Goal: Information Seeking & Learning: Compare options

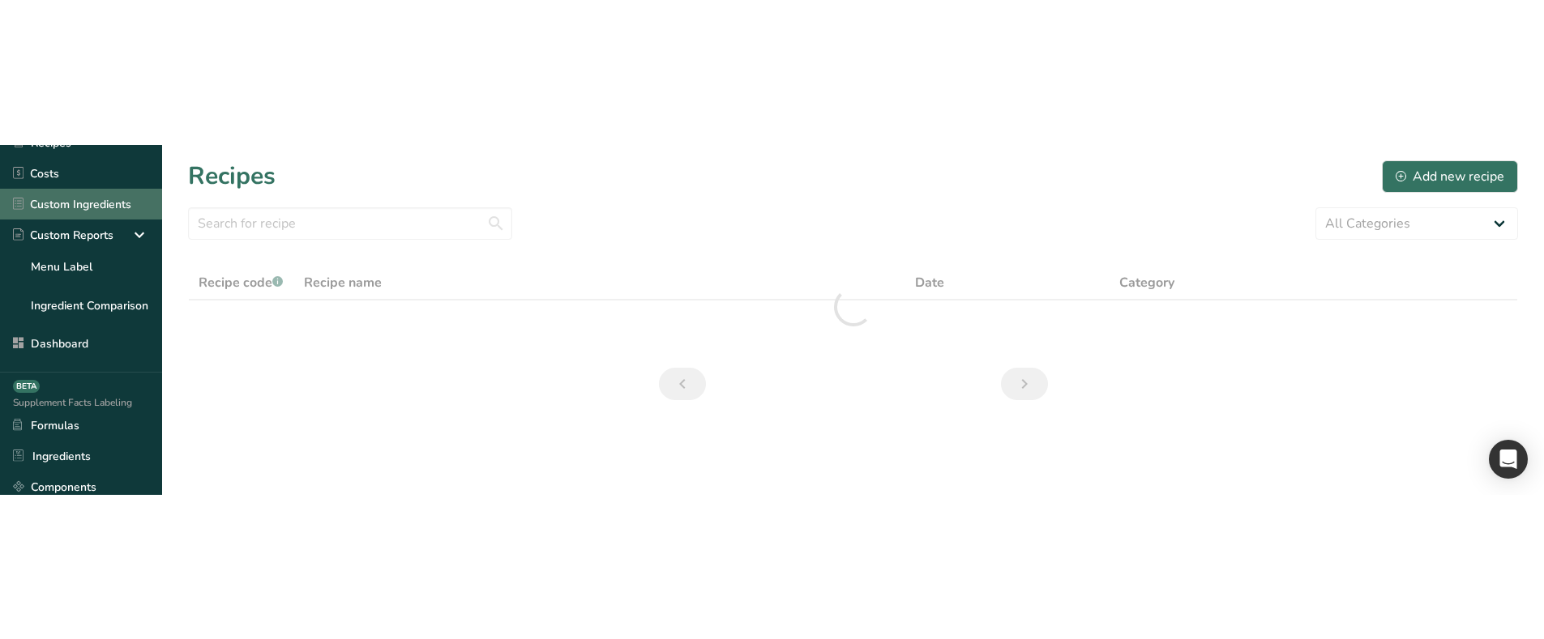
scroll to position [162, 0]
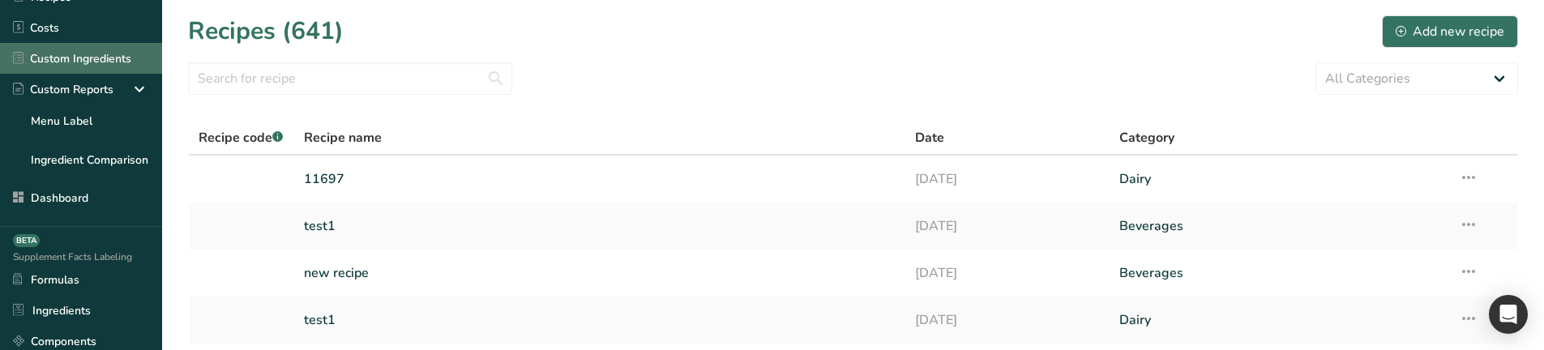
click at [83, 47] on link "Custom Ingredients" at bounding box center [81, 58] width 162 height 31
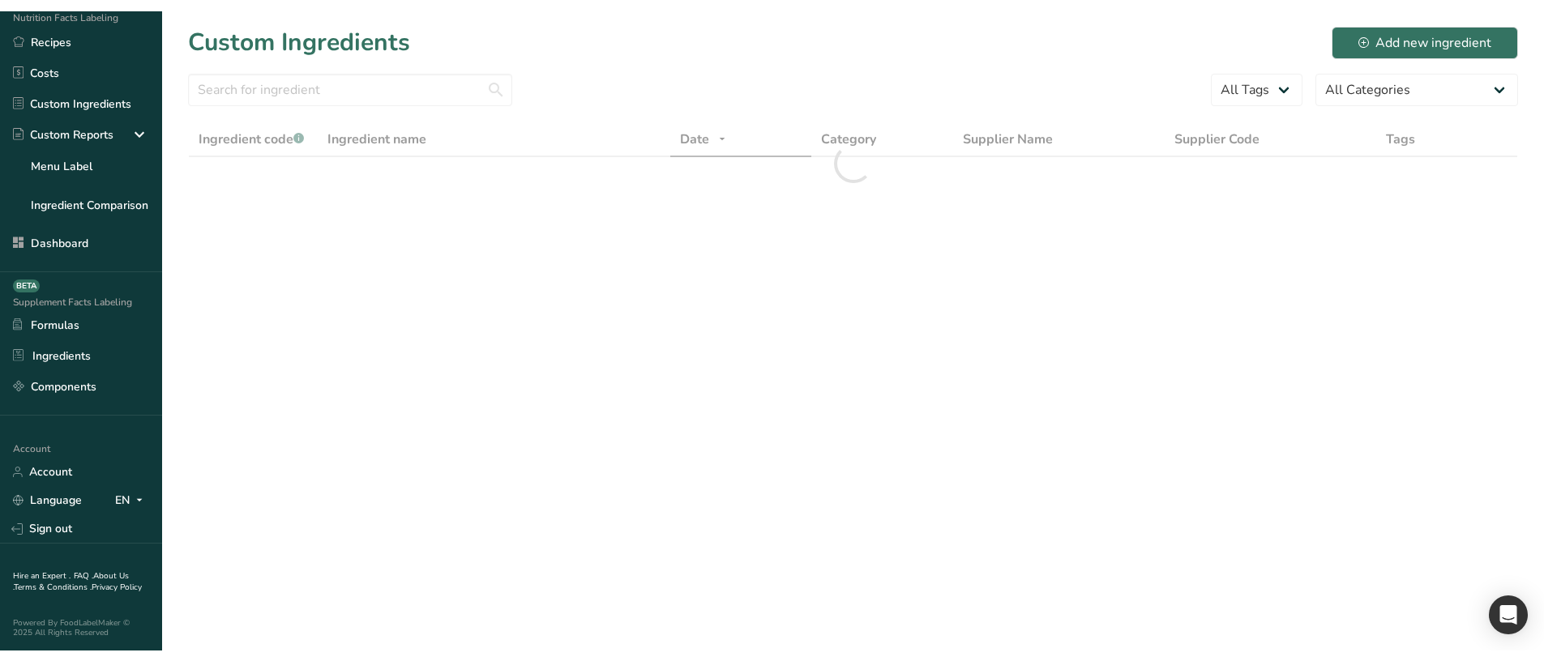
scroll to position [139, 0]
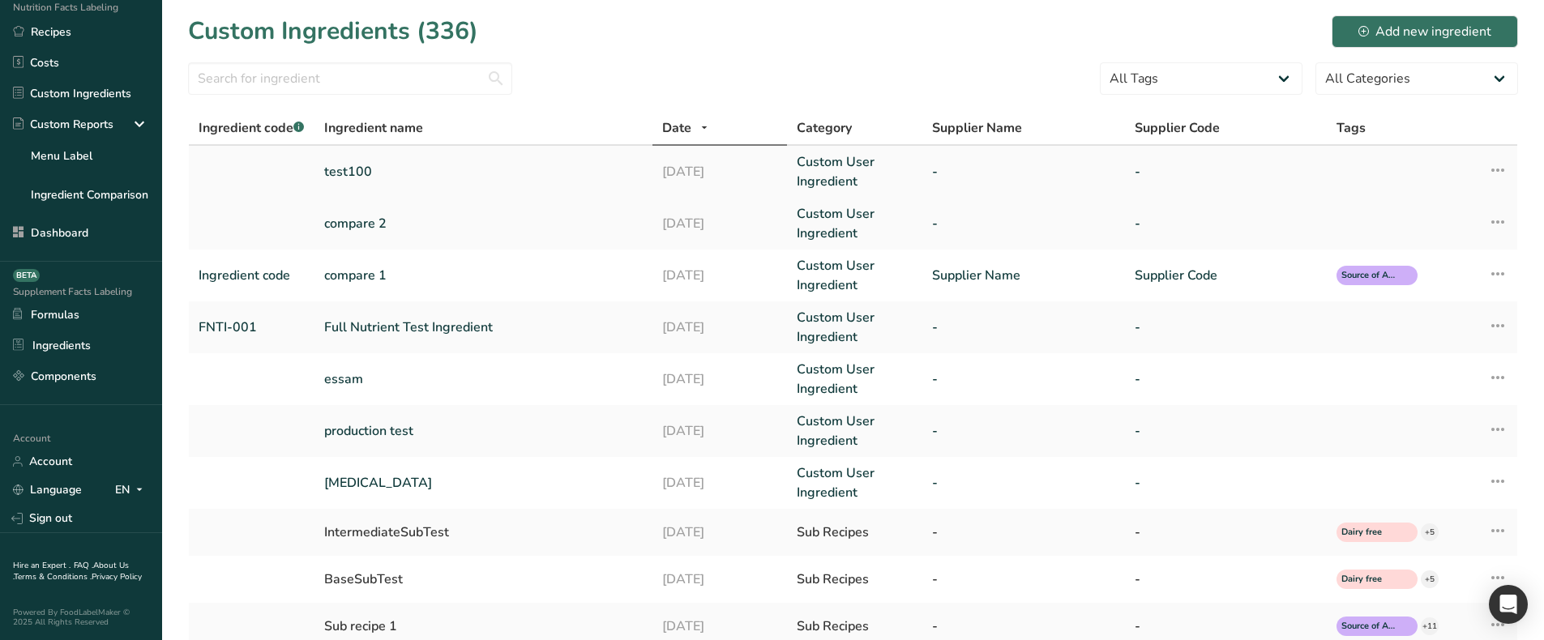
click at [1491, 169] on icon at bounding box center [1497, 170] width 19 height 29
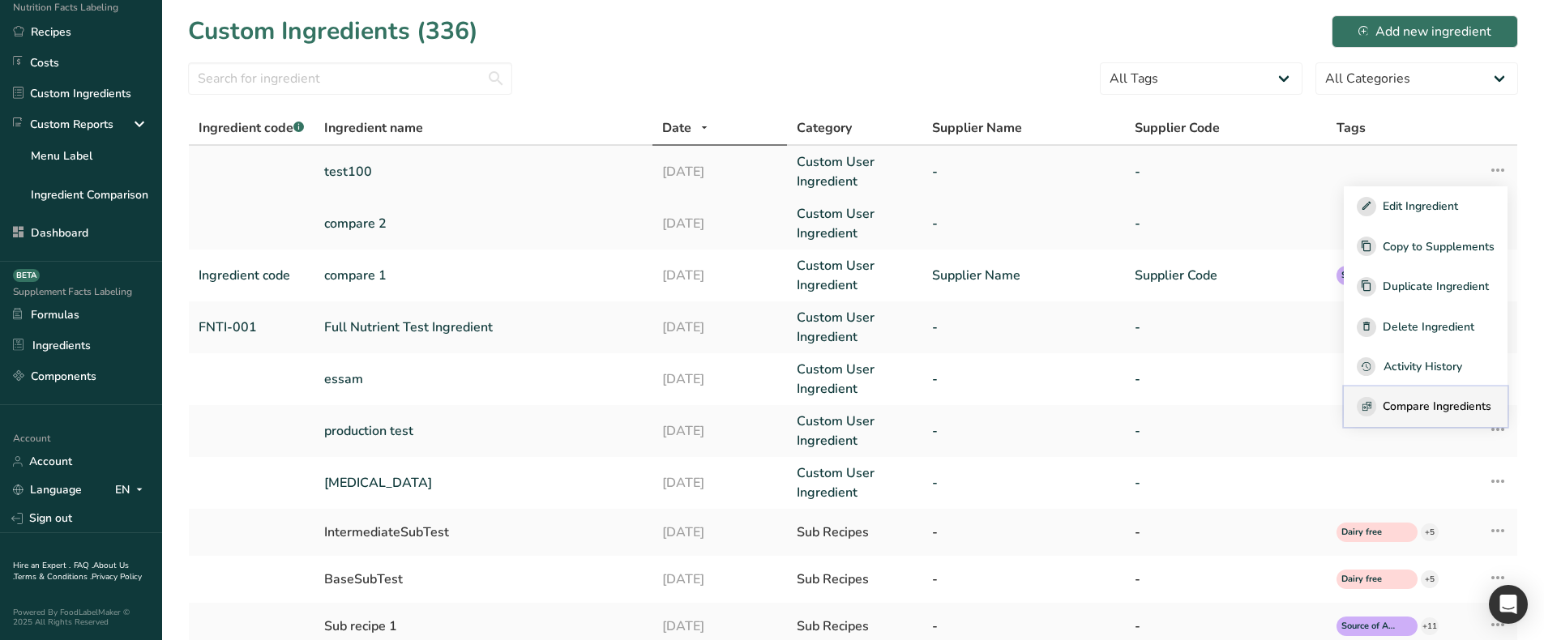
click at [1365, 349] on rect "button" at bounding box center [1366, 406] width 19 height 19
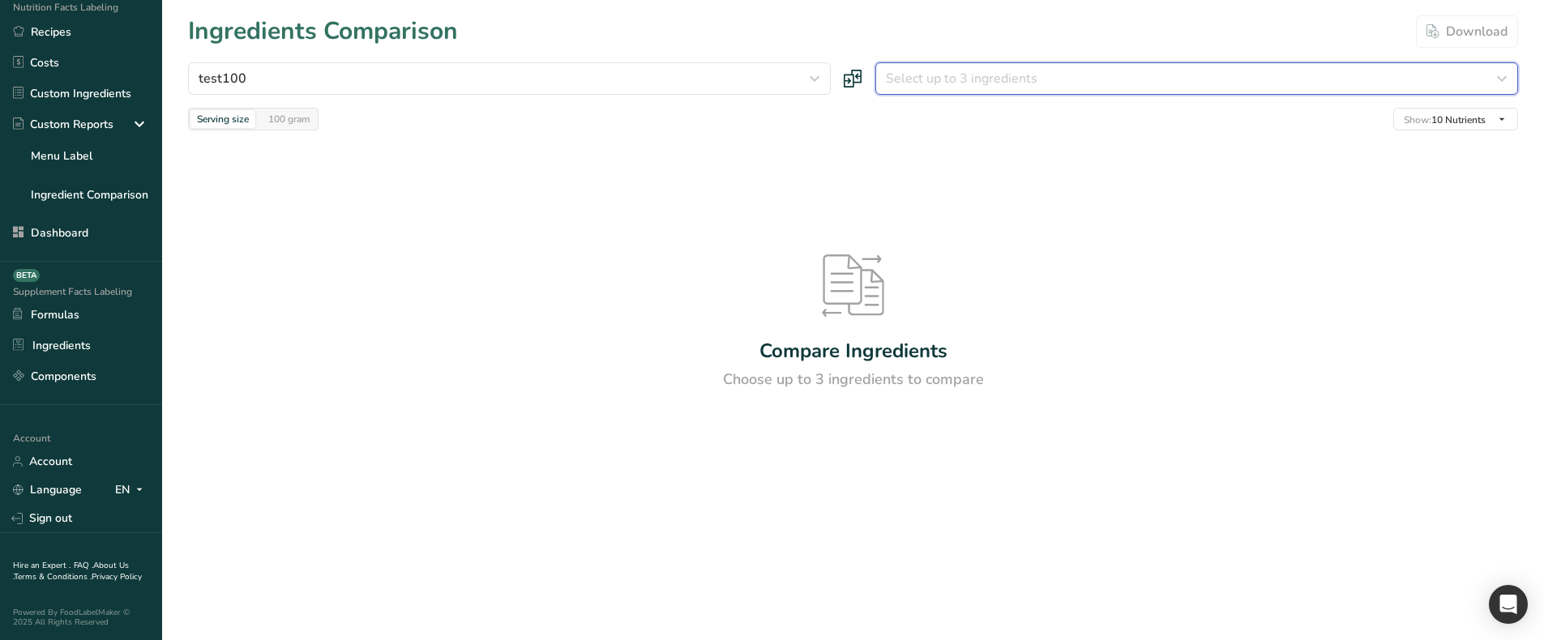
click at [980, 79] on span "Select up to 3 ingredients" at bounding box center [962, 78] width 152 height 19
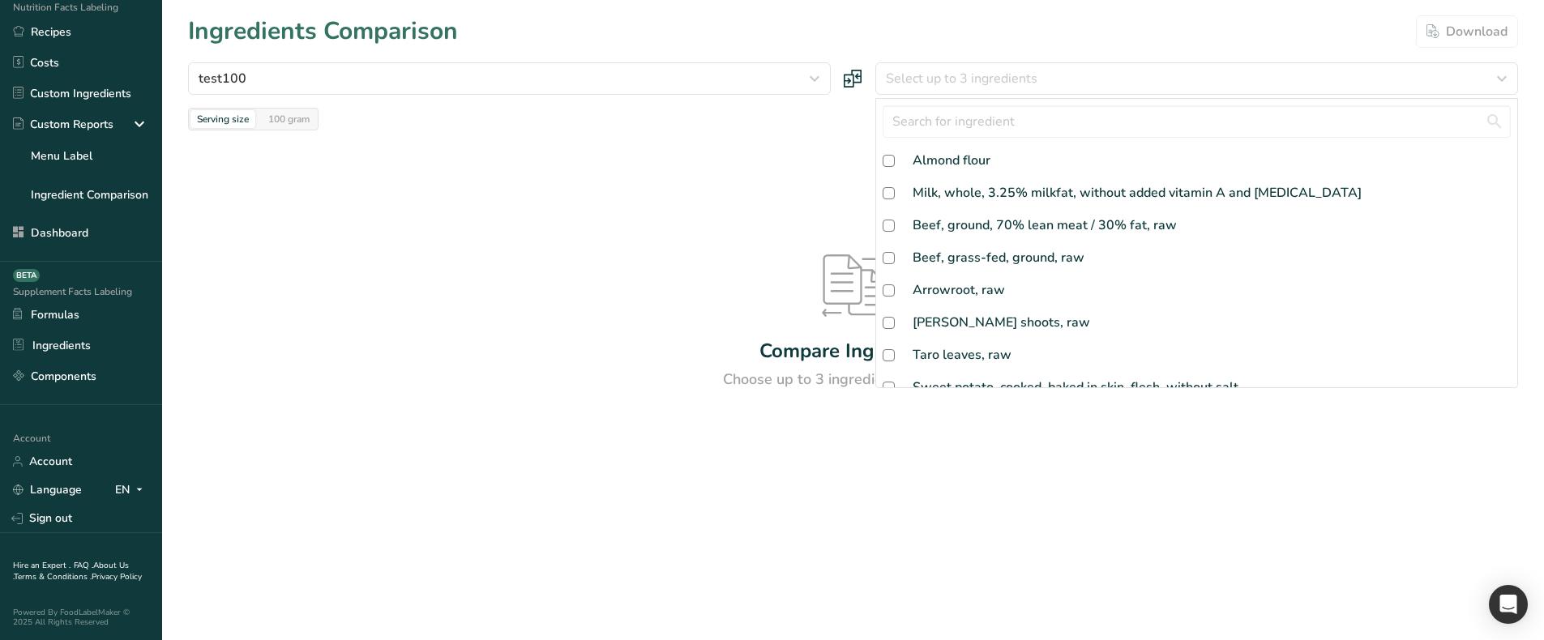
drag, startPoint x: 951, startPoint y: 156, endPoint x: 604, endPoint y: 171, distance: 348.0
click at [951, 156] on div "Almond flour" at bounding box center [951, 160] width 78 height 19
checkbox input "true"
click at [582, 174] on div "Compare Ingredients Choose up to 3 ingredients to compare" at bounding box center [853, 322] width 1330 height 384
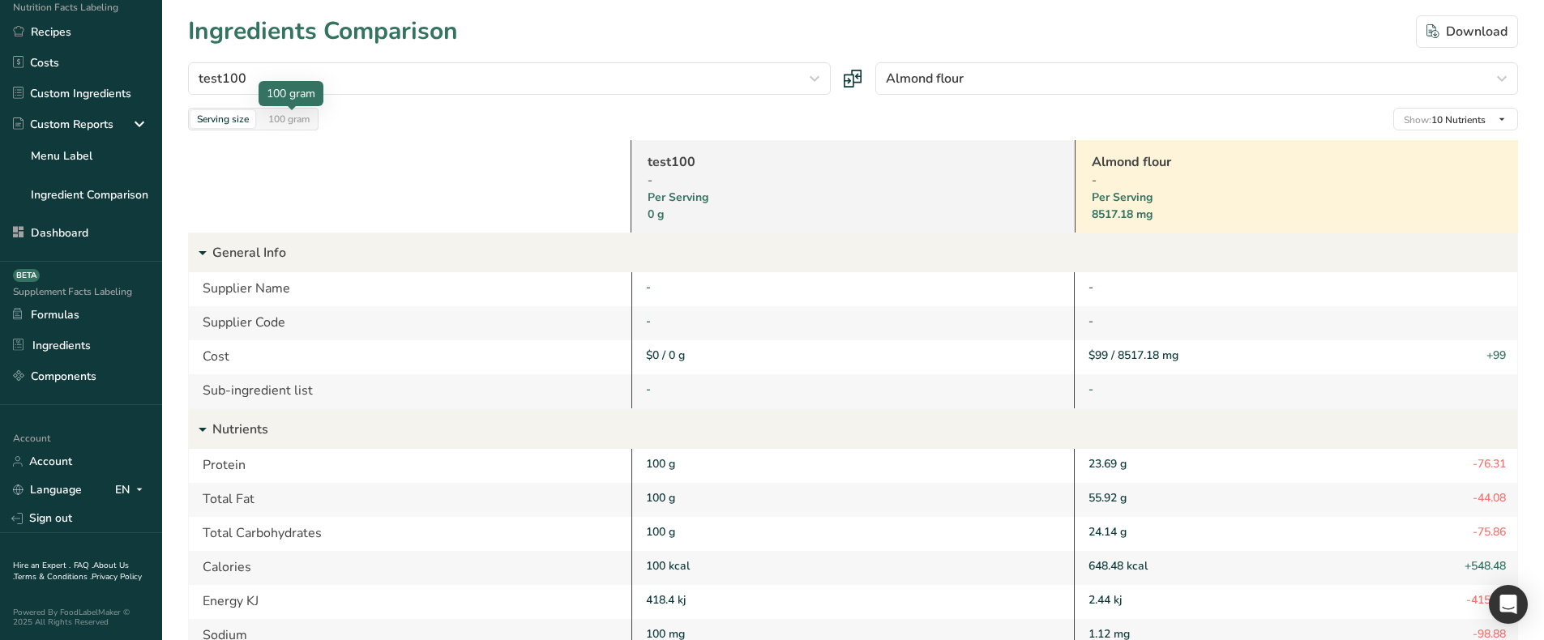
click at [278, 126] on div "100 gram" at bounding box center [289, 119] width 54 height 18
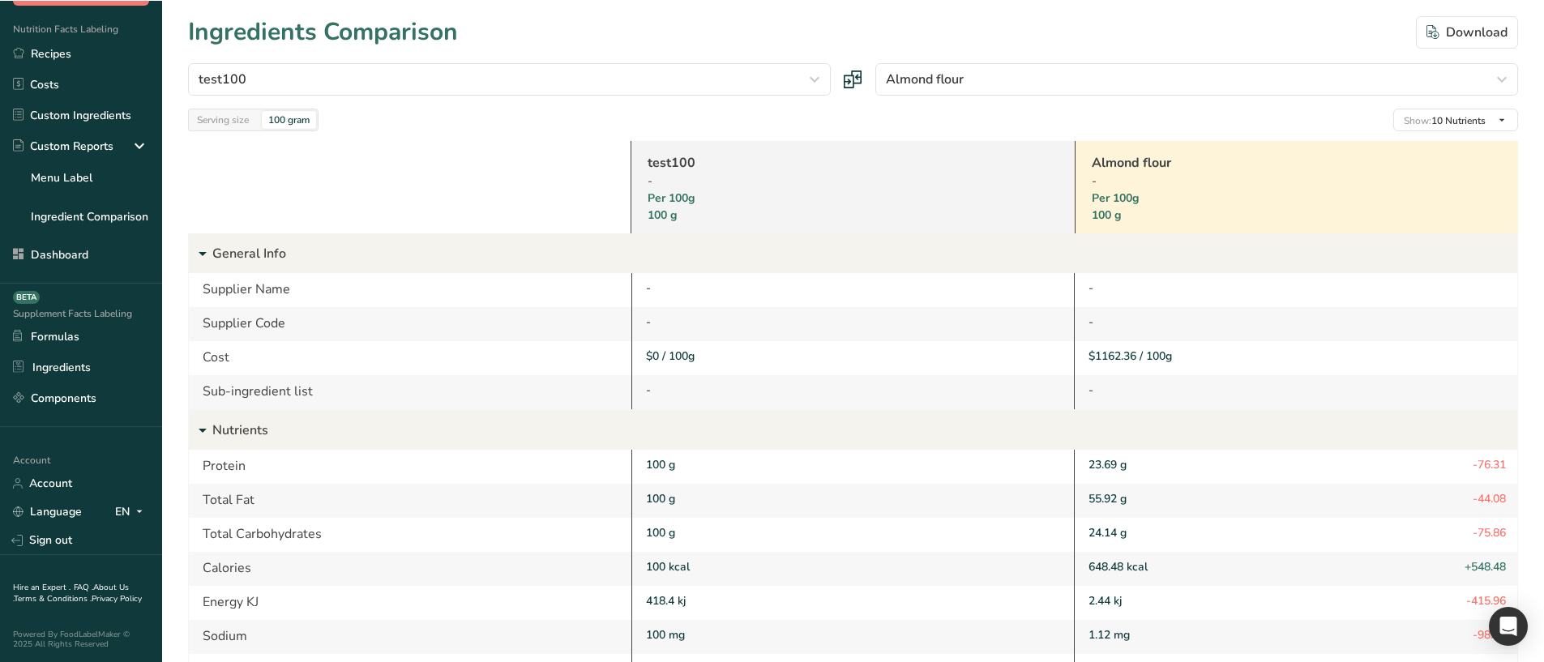
scroll to position [117, 0]
click at [95, 217] on link "Ingredient Comparison" at bounding box center [81, 216] width 162 height 32
click at [87, 167] on link "Menu Label" at bounding box center [81, 177] width 162 height 32
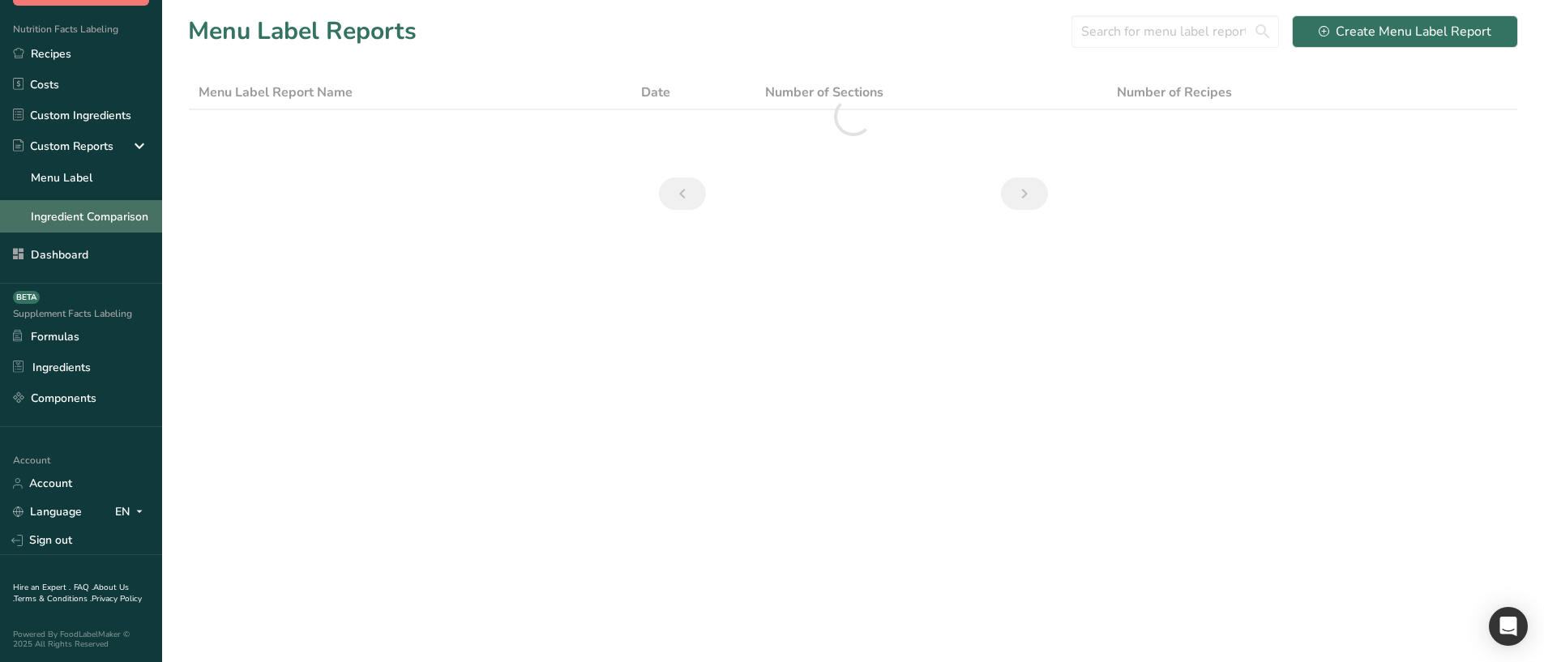
click at [81, 211] on link "Ingredient Comparison" at bounding box center [81, 216] width 162 height 32
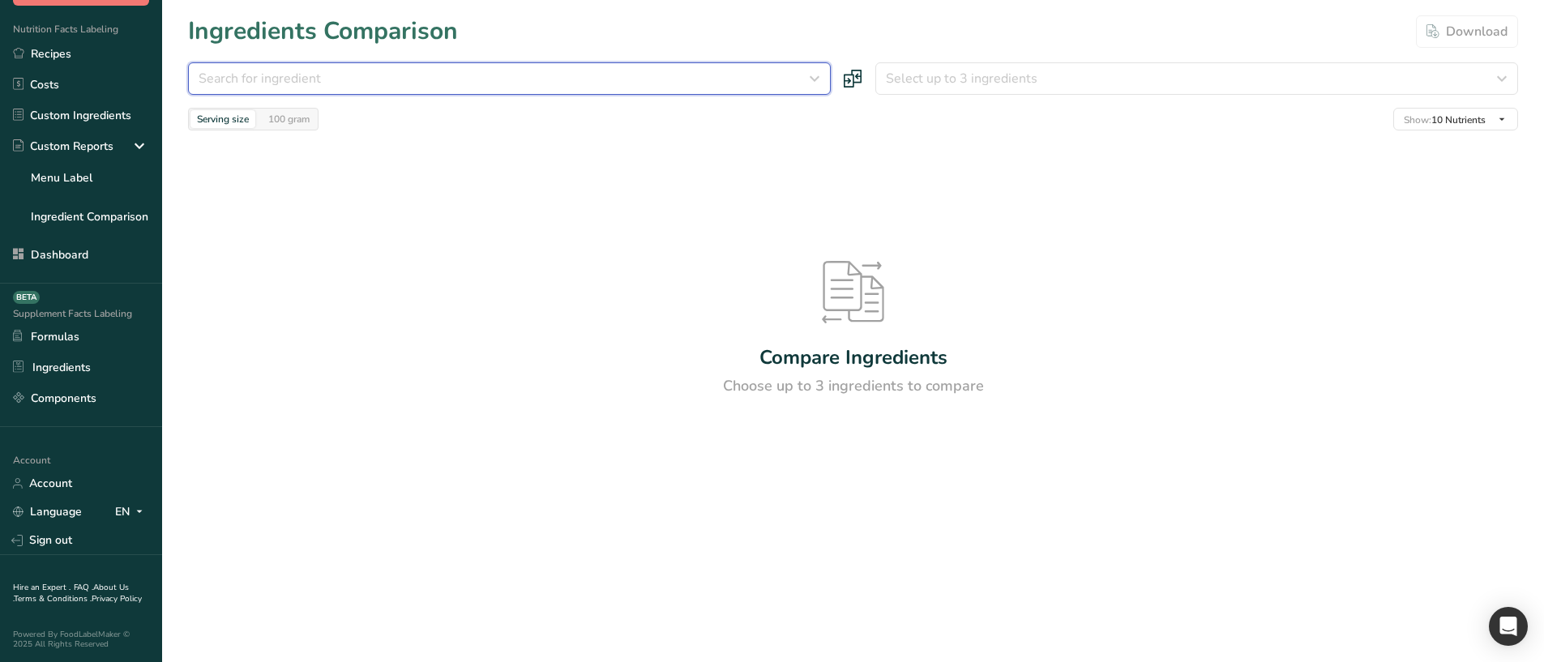
click at [402, 88] on button "Search for ingredient" at bounding box center [509, 78] width 643 height 32
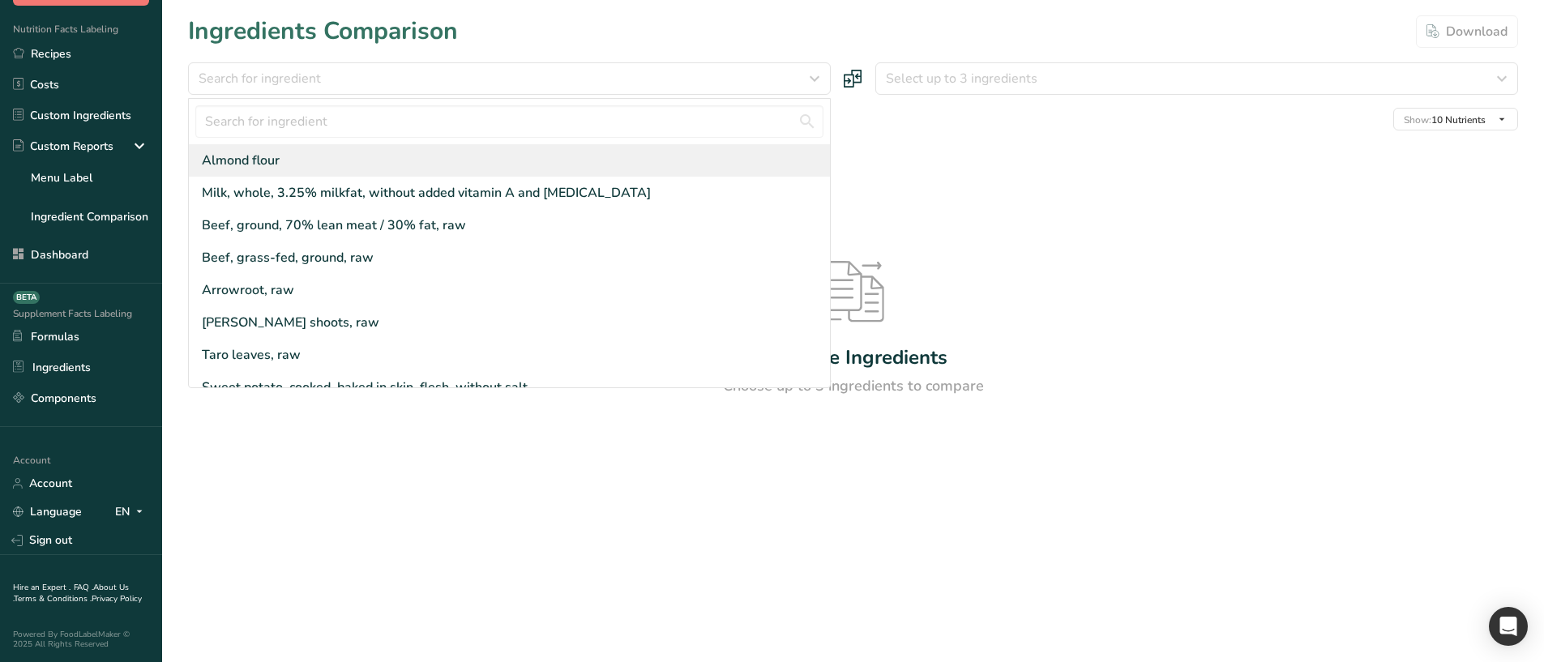
click at [378, 173] on div "Almond flour" at bounding box center [509, 160] width 641 height 32
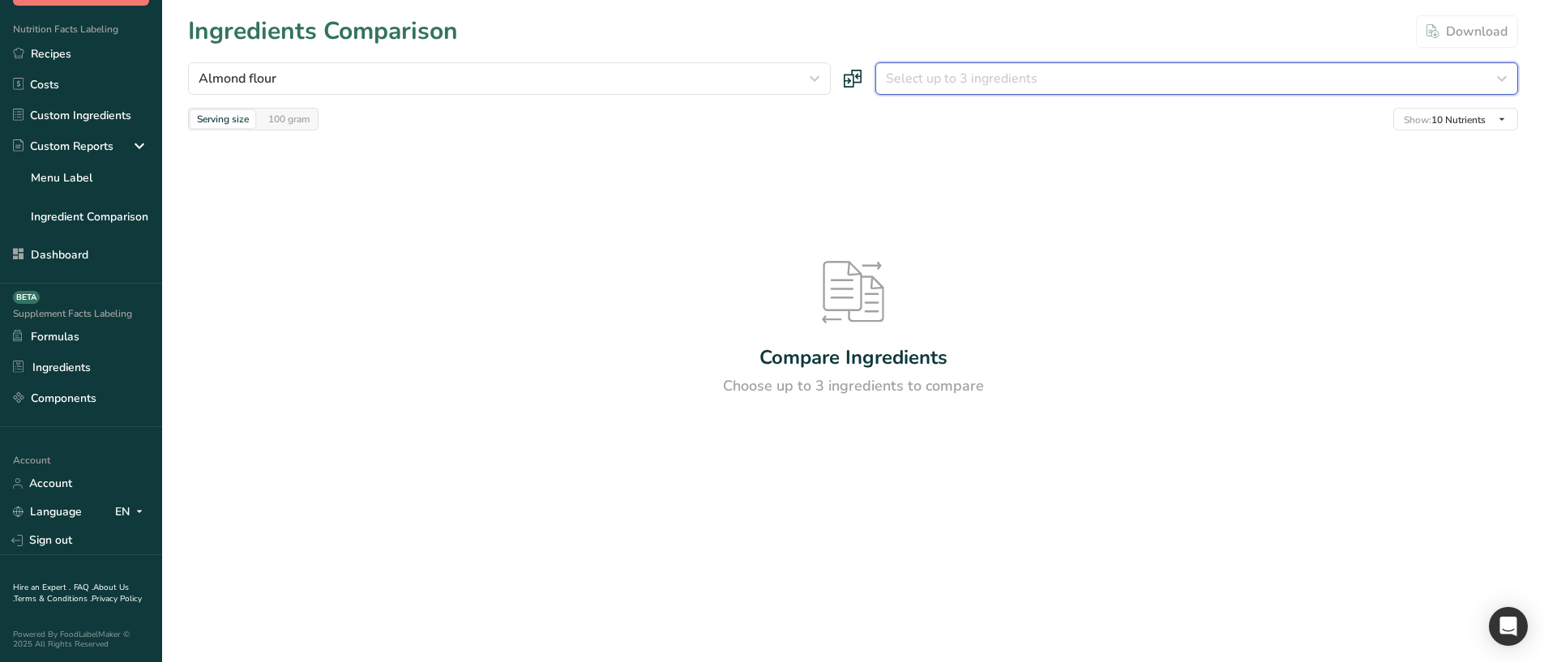
click at [907, 70] on span "Select up to 3 ingredients" at bounding box center [962, 78] width 152 height 19
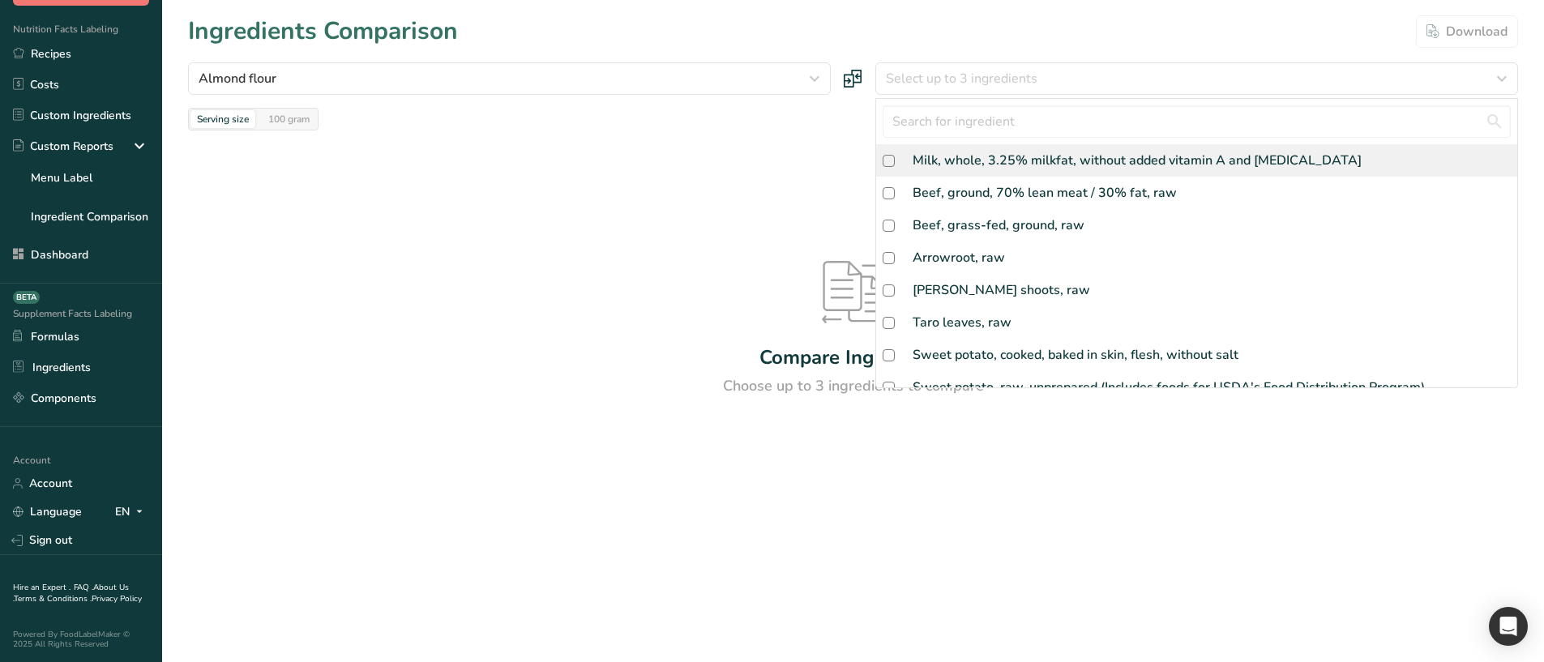
click at [918, 152] on div "Milk, whole, 3.25% milkfat, without added vitamin A and vitamin D" at bounding box center [1136, 160] width 449 height 19
checkbox input "true"
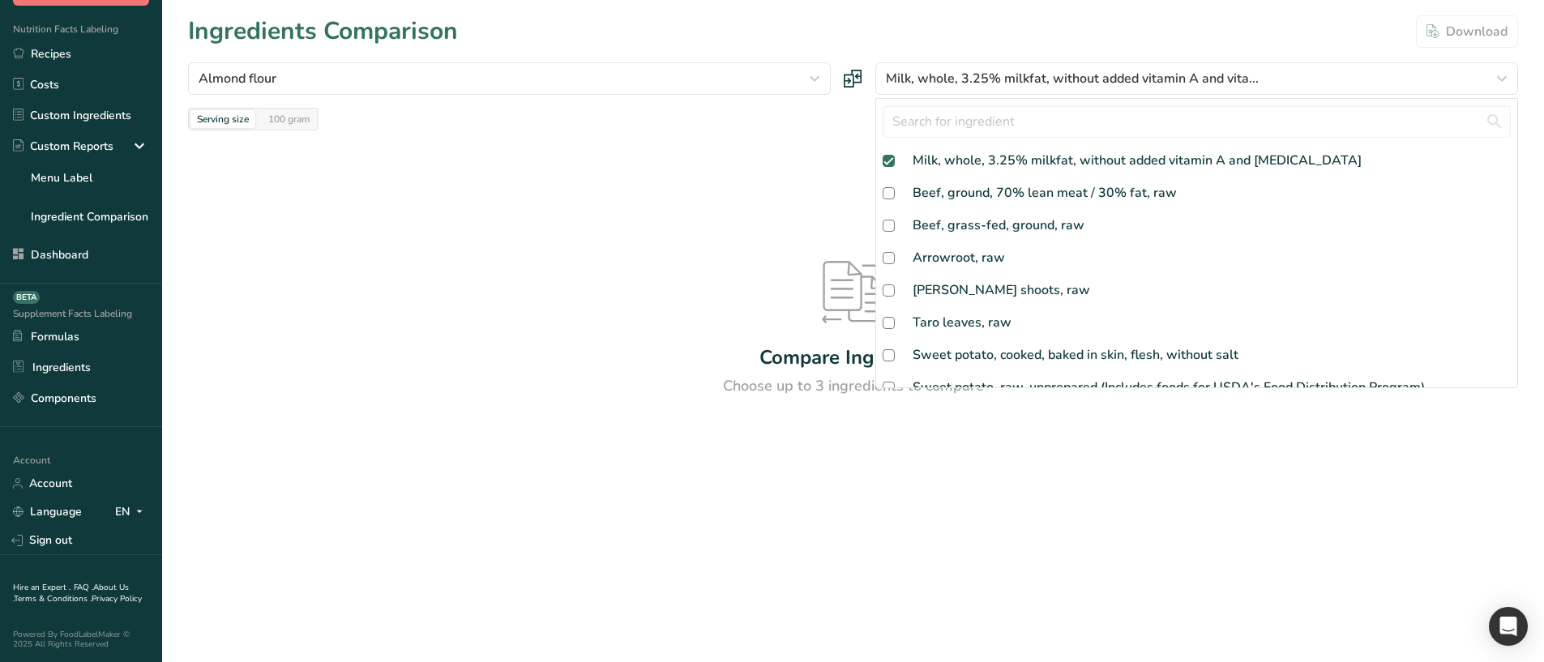
click at [680, 151] on div "Compare Ingredients Choose up to 3 ingredients to compare" at bounding box center [853, 328] width 1330 height 397
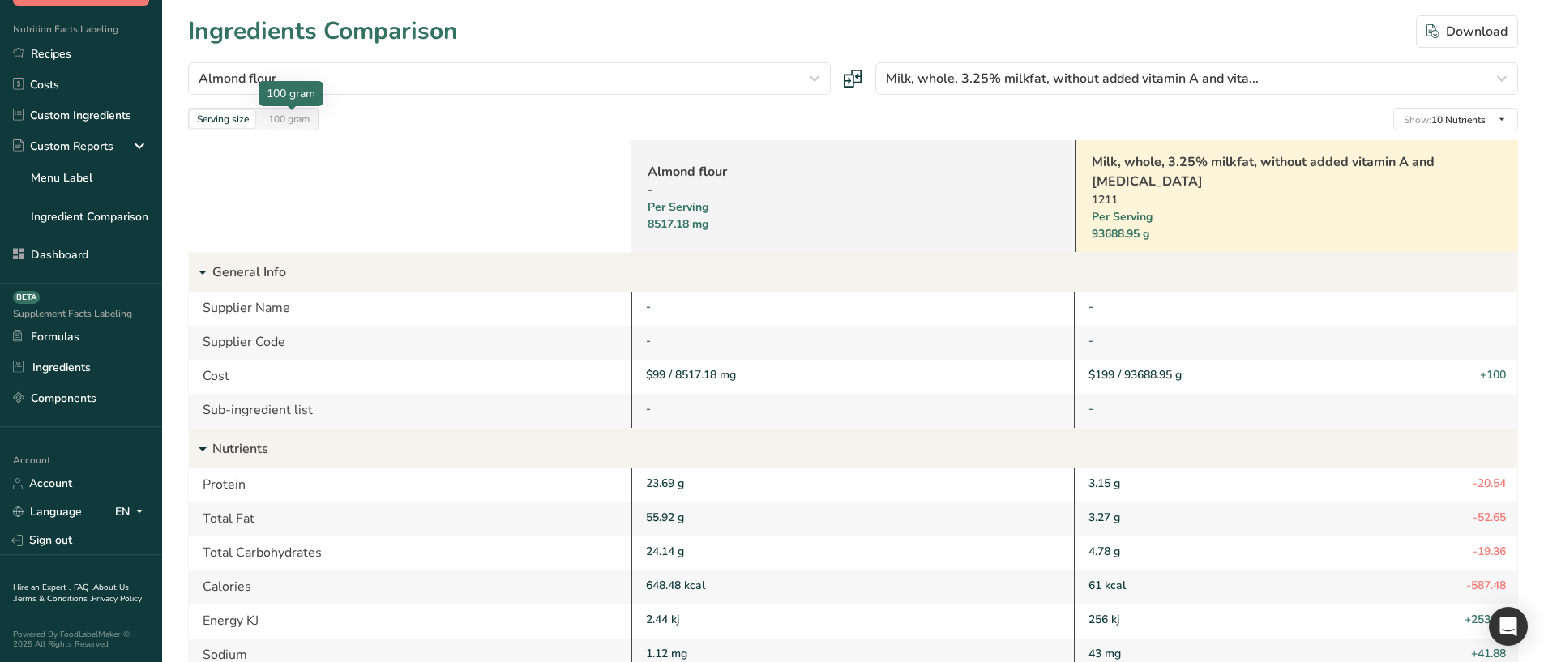
click at [311, 123] on div "100 gram" at bounding box center [289, 119] width 54 height 18
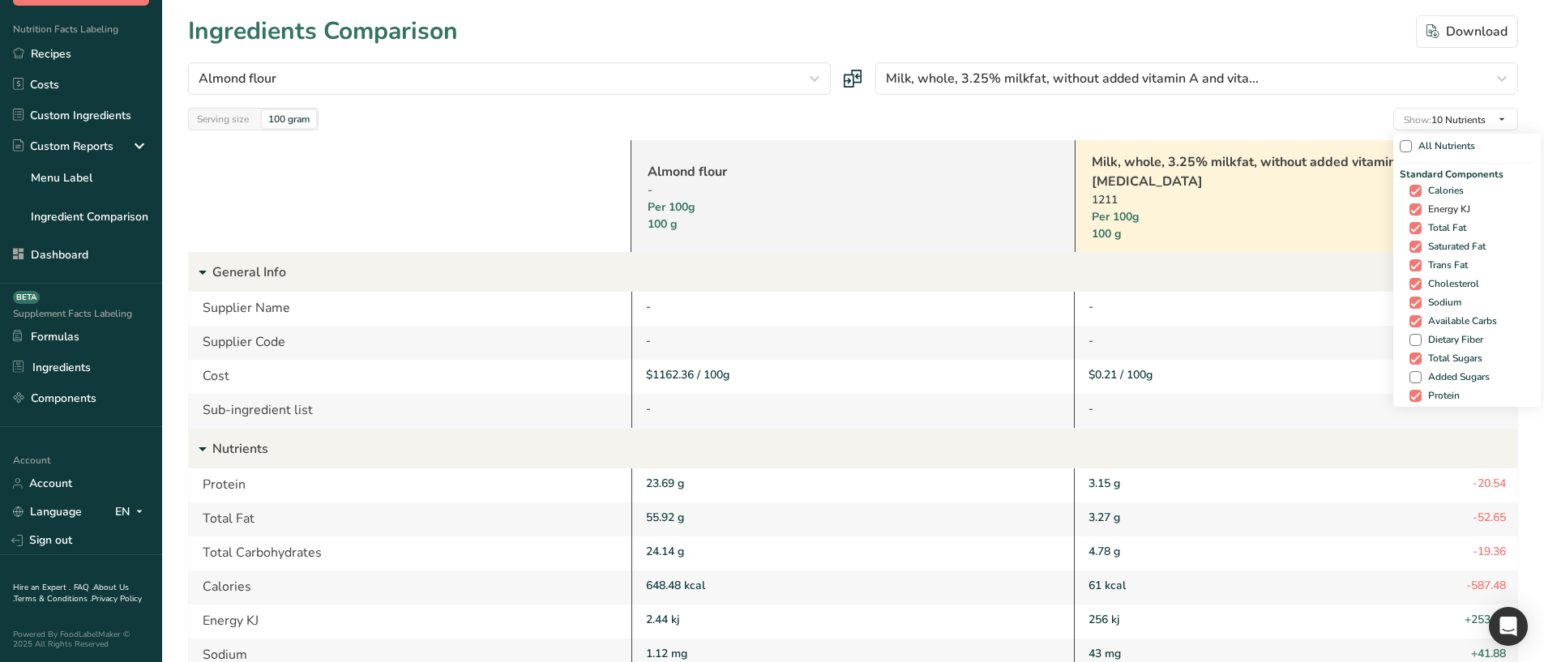
drag, startPoint x: 1419, startPoint y: 194, endPoint x: 1420, endPoint y: 211, distance: 17.1
click at [1421, 194] on span "Calories" at bounding box center [1442, 191] width 42 height 12
click at [1419, 194] on input "Calories" at bounding box center [1414, 191] width 11 height 11
checkbox input "false"
click at [1420, 211] on span at bounding box center [1421, 209] width 12 height 12
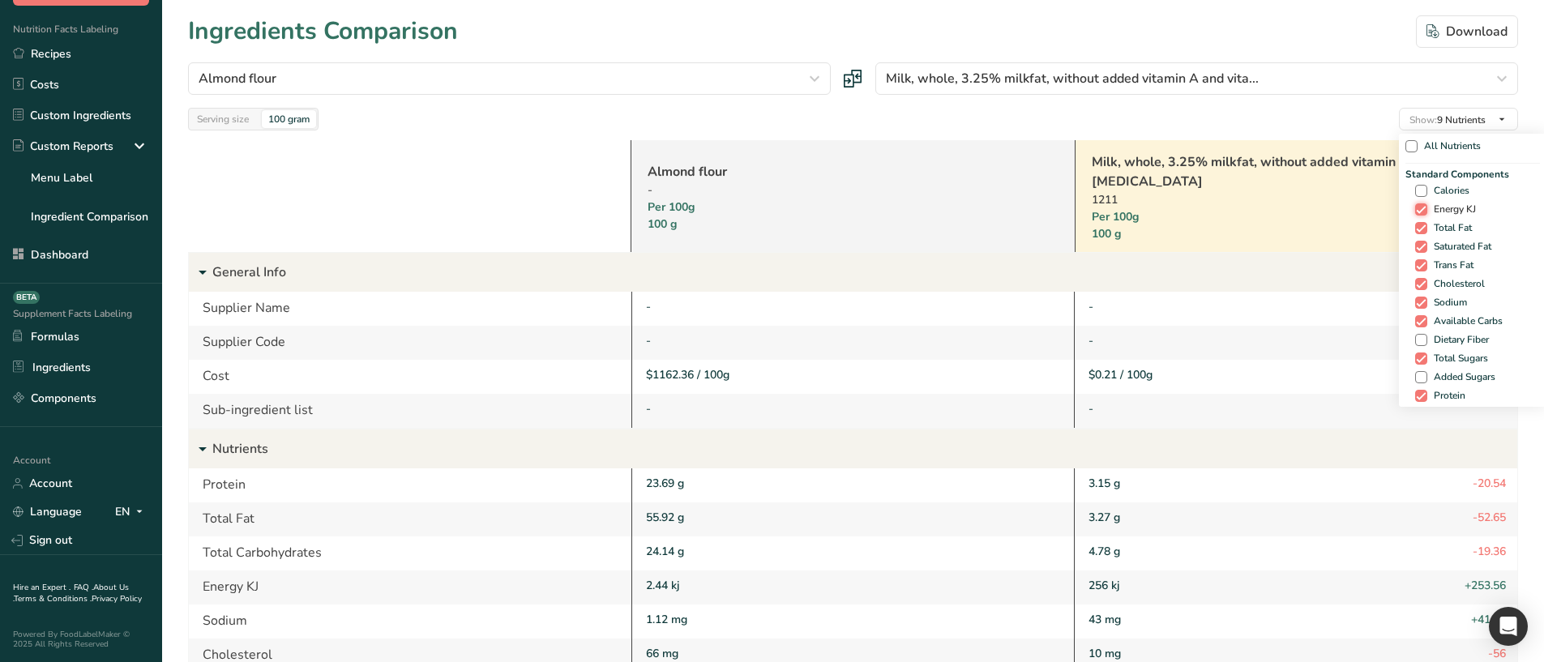
click at [1420, 211] on input "Energy KJ" at bounding box center [1420, 209] width 11 height 11
checkbox input "false"
click at [1421, 224] on span at bounding box center [1421, 228] width 12 height 12
click at [1421, 224] on input "Total Fat" at bounding box center [1420, 228] width 11 height 11
checkbox input "false"
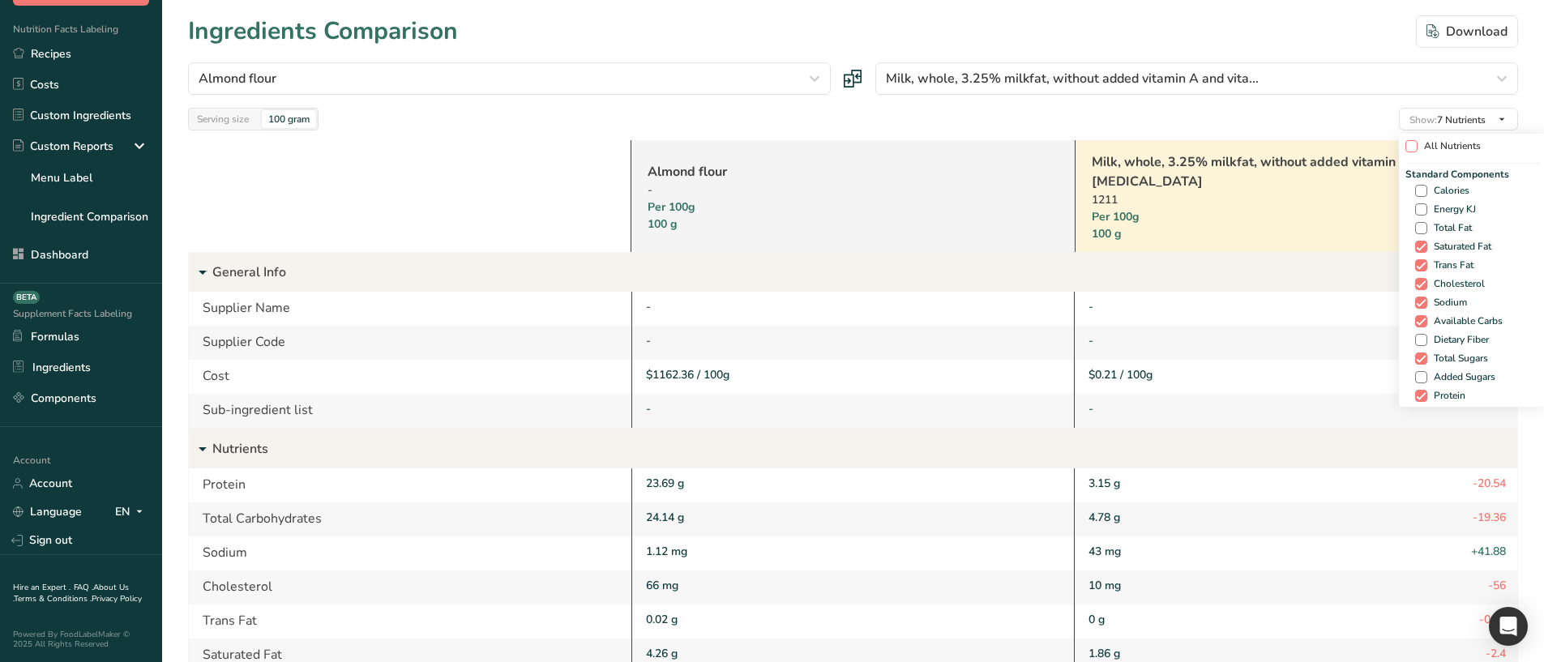
click at [1430, 140] on span "All Nutrients" at bounding box center [1448, 146] width 63 height 12
click at [1416, 141] on input "All Nutrients" at bounding box center [1410, 146] width 11 height 11
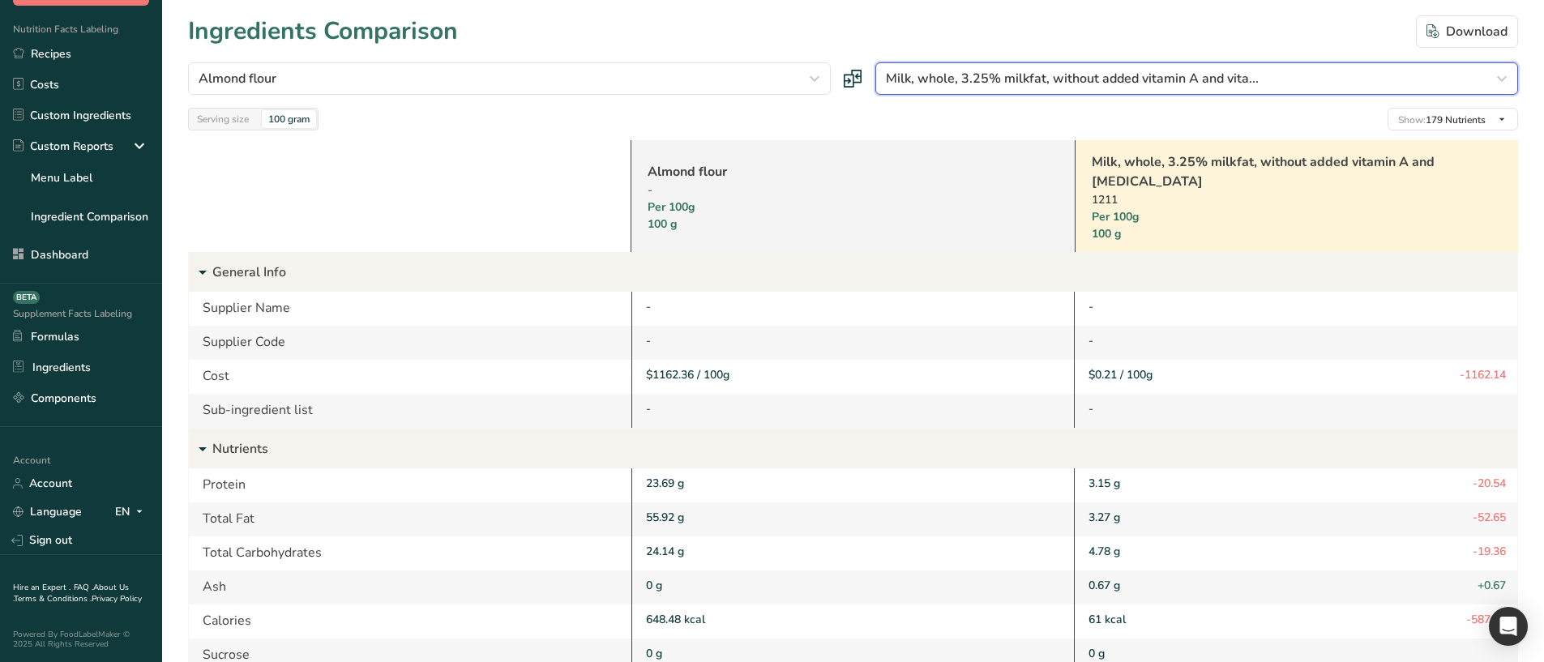
click at [1072, 68] on button "Milk, whole, 3.25% milkfat, without added vitamin A and vita..." at bounding box center [1196, 78] width 643 height 32
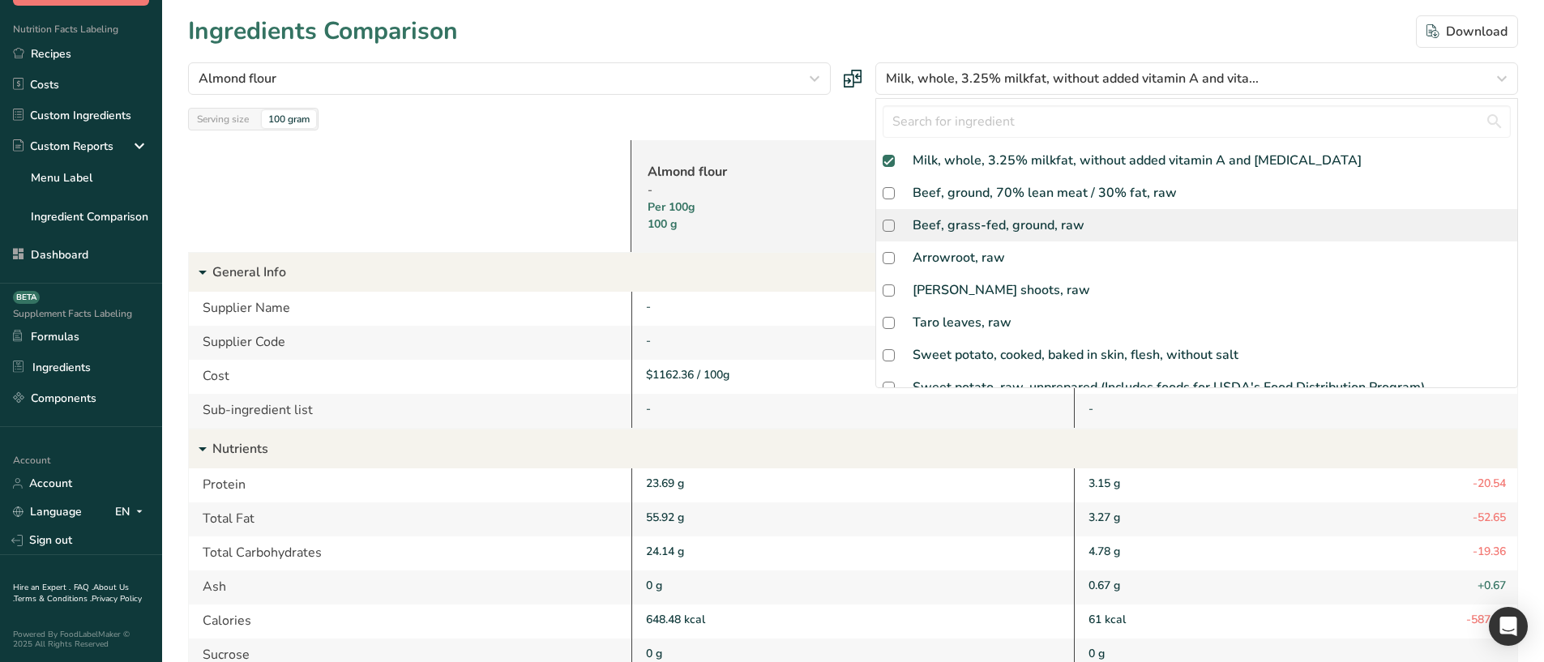
click at [994, 218] on div "Beef, grass-fed, ground, raw" at bounding box center [998, 225] width 172 height 19
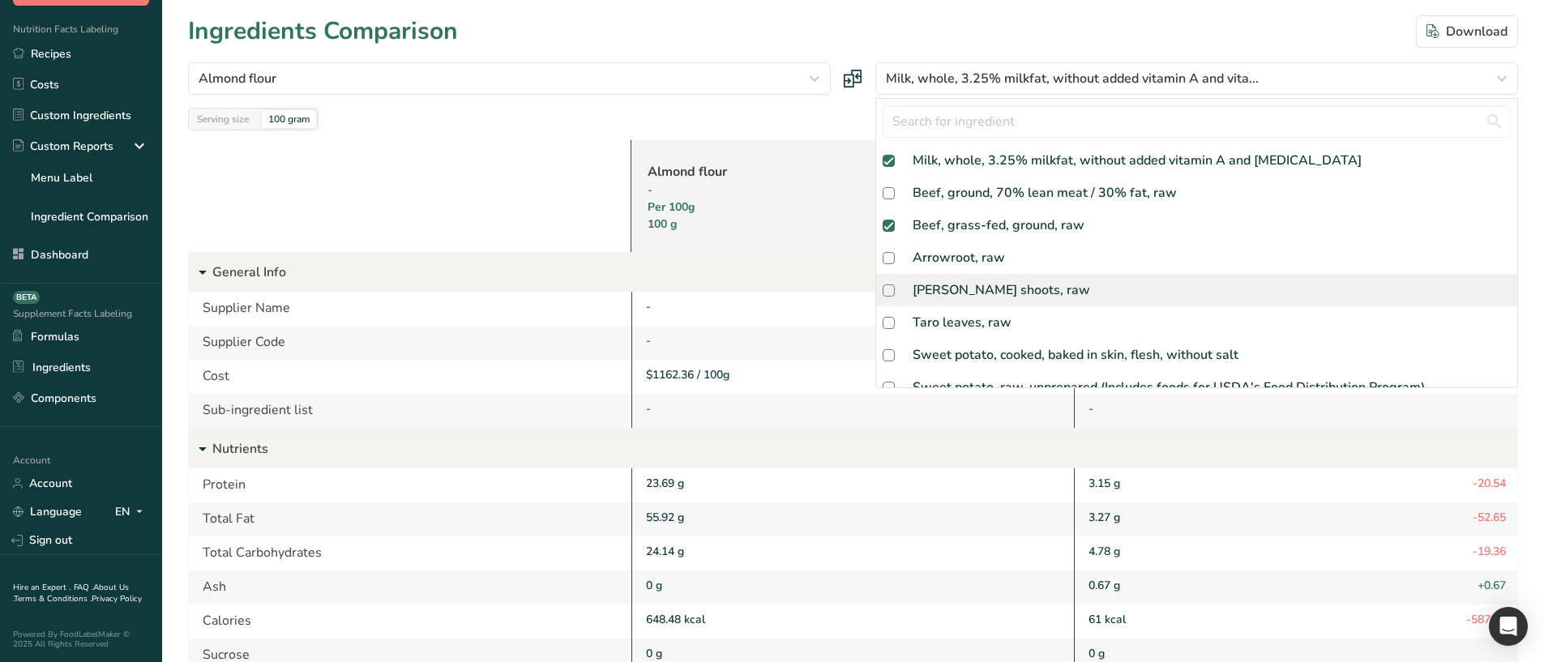
checkbox input "true"
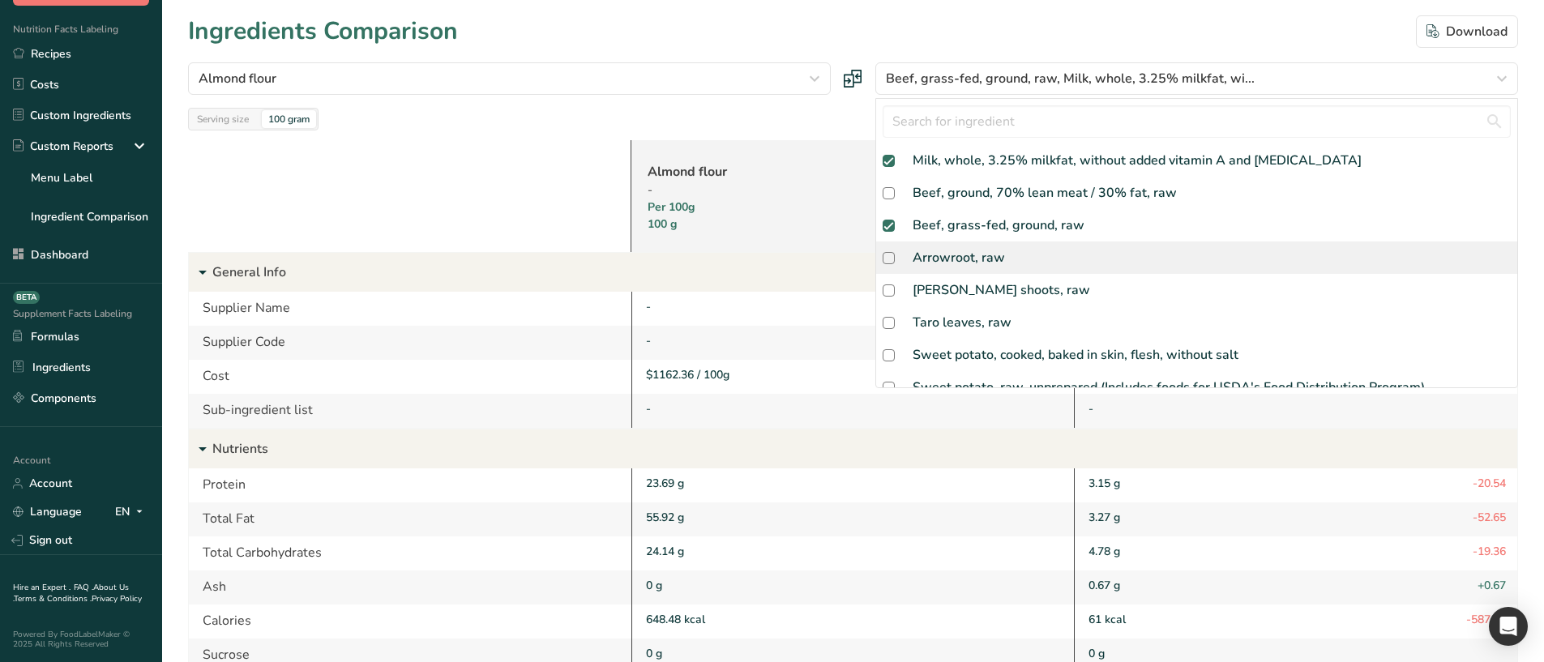
click at [951, 259] on div "Arrowroot, raw" at bounding box center [958, 257] width 92 height 19
checkbox input "true"
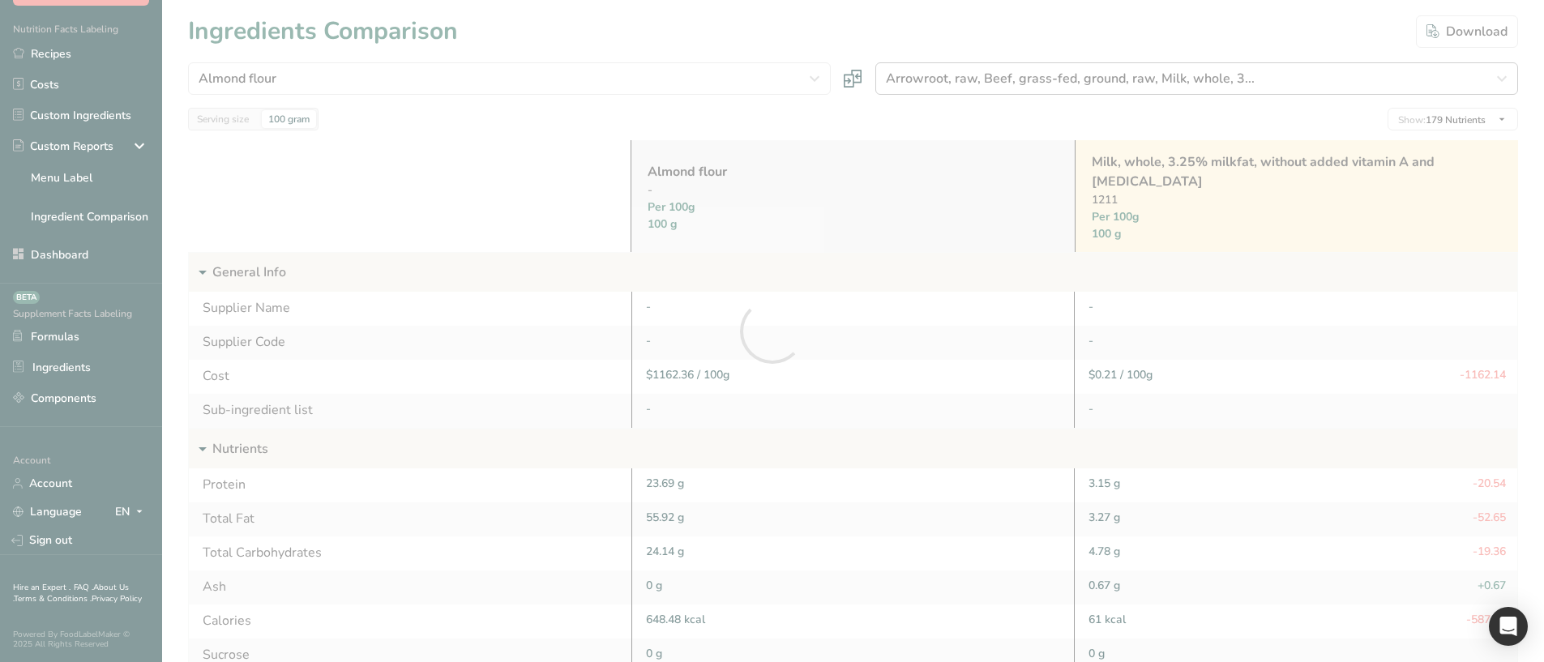
click at [979, 75] on div at bounding box center [772, 331] width 1544 height 662
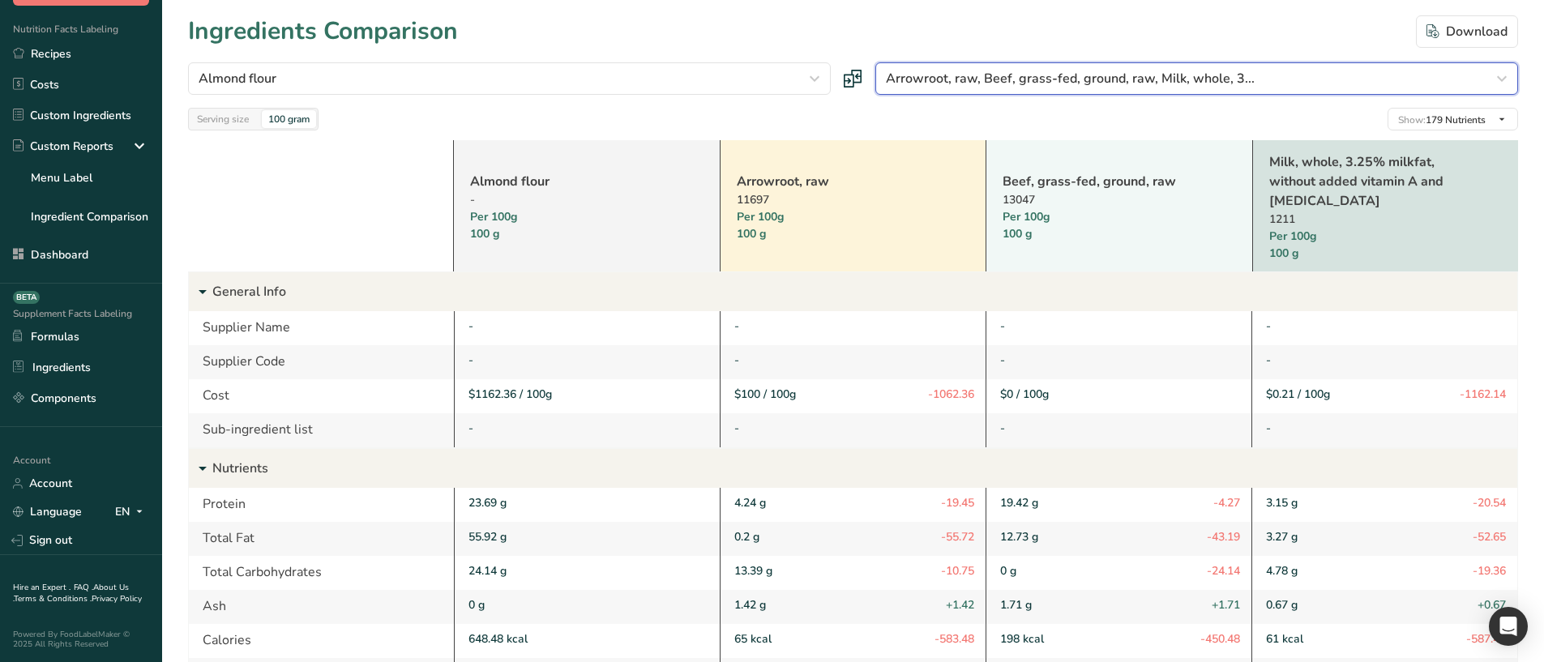
click at [979, 75] on span "Arrowroot, raw, Beef, grass-fed, ground, raw, Milk, whole, 3..." at bounding box center [1070, 78] width 369 height 19
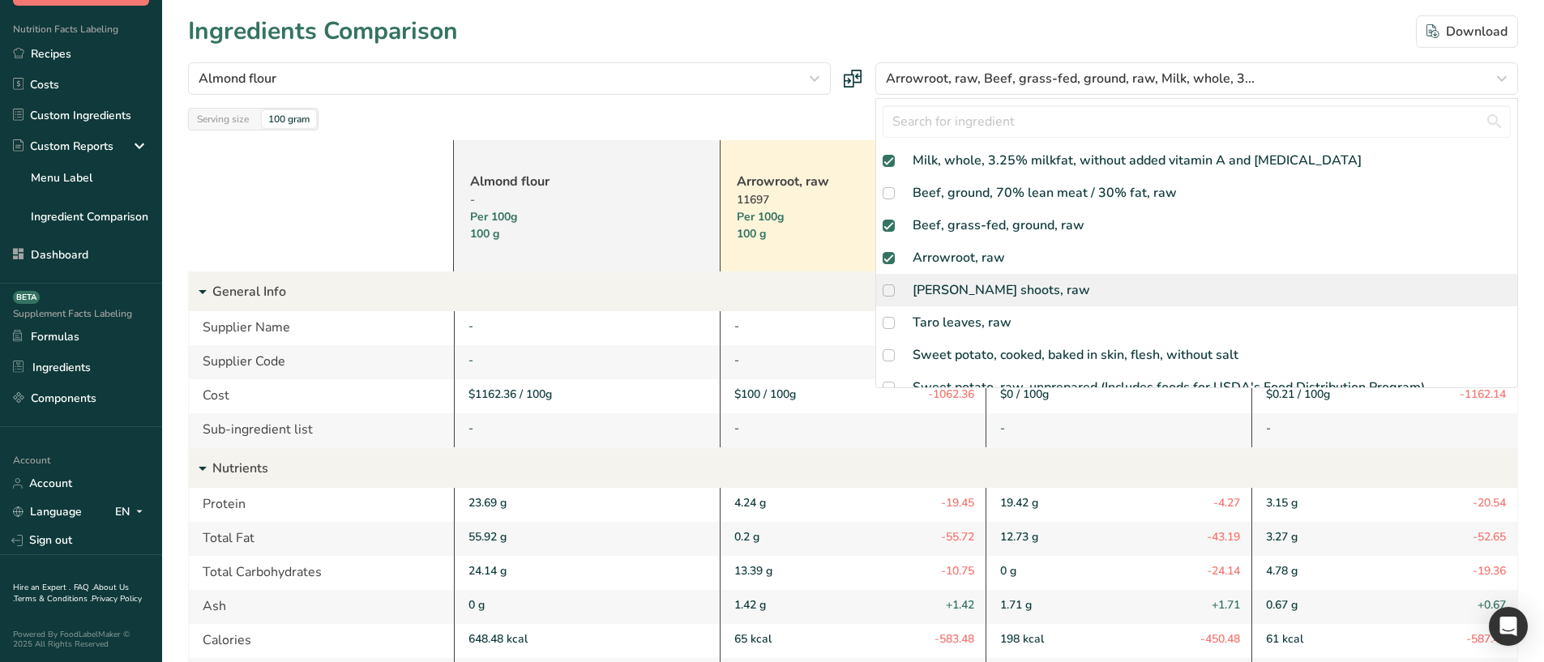
click at [942, 282] on div "Taro shoots, raw" at bounding box center [1000, 289] width 177 height 19
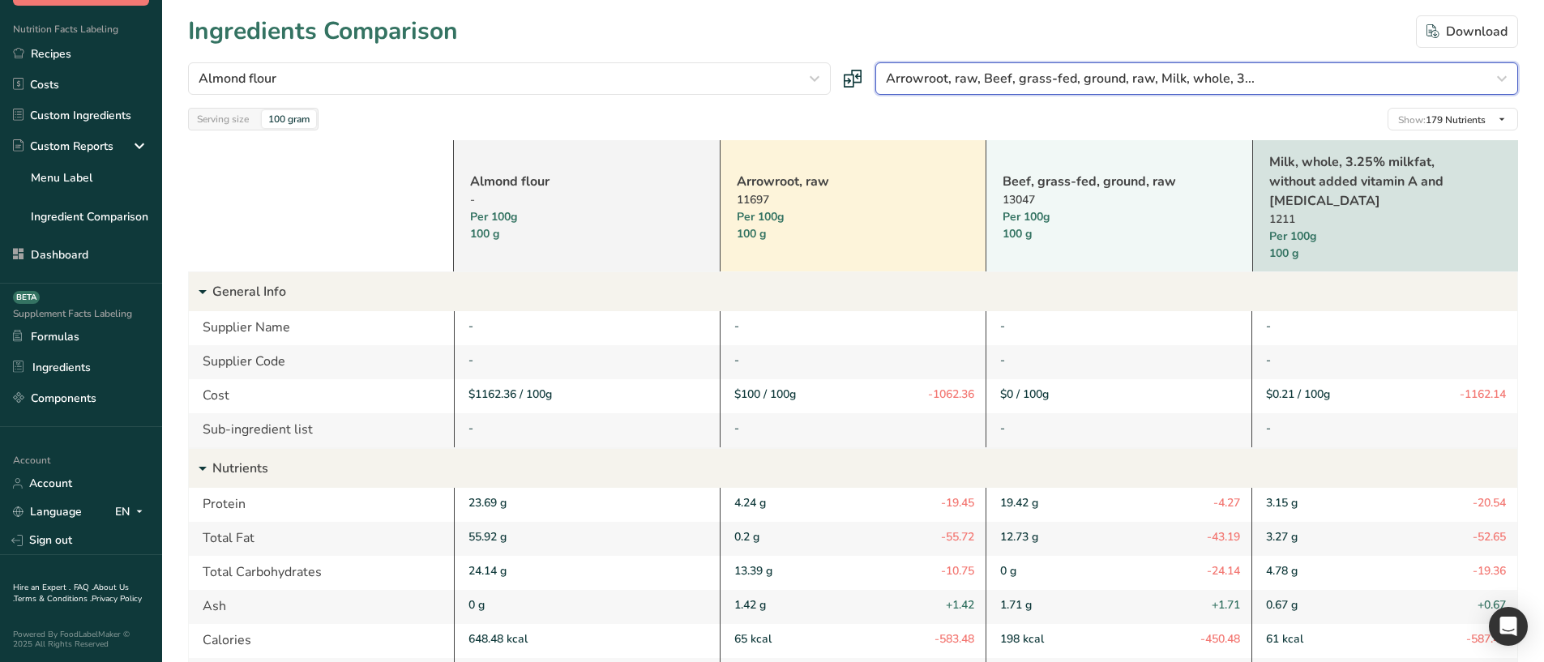
click at [989, 71] on span "Arrowroot, raw, Beef, grass-fed, ground, raw, Milk, whole, 3..." at bounding box center [1070, 78] width 369 height 19
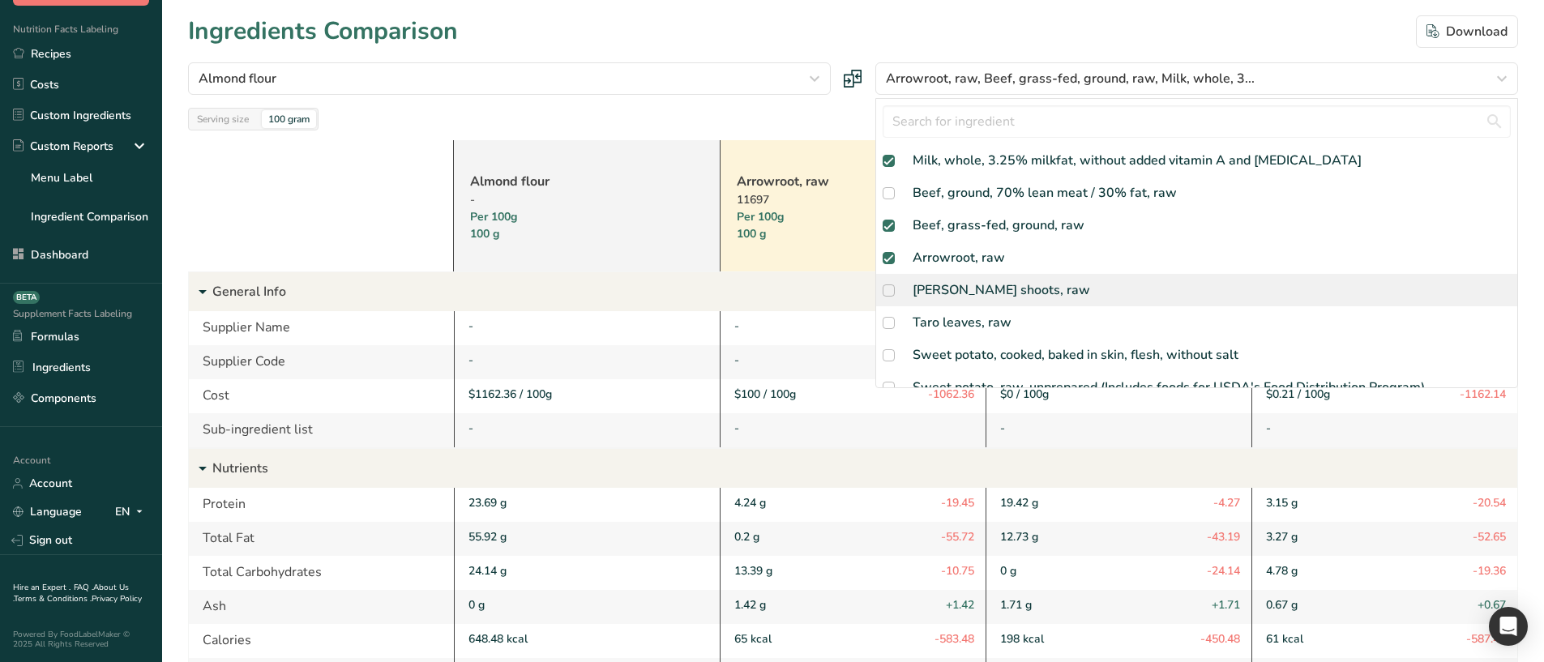
click at [889, 290] on span at bounding box center [888, 290] width 12 height 12
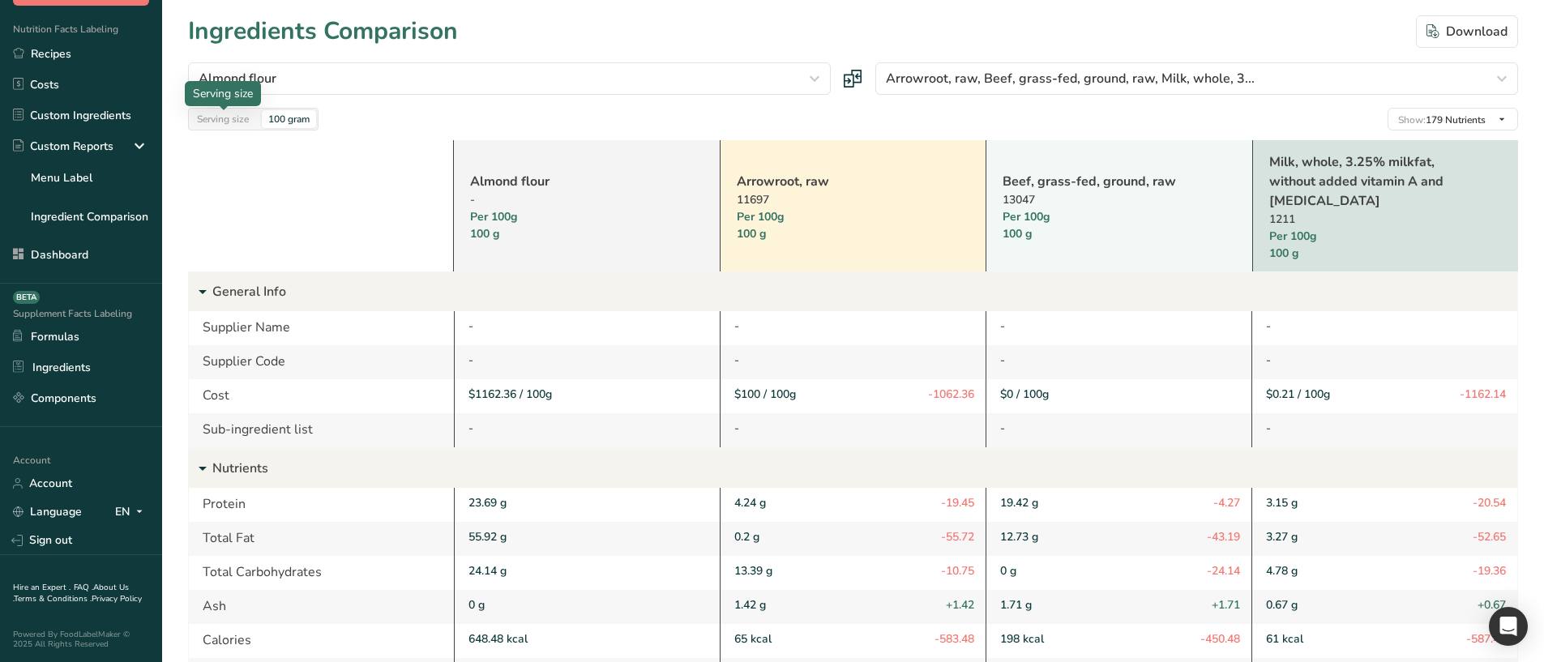
click at [208, 130] on div "Serving size 100 gram" at bounding box center [253, 119] width 130 height 23
click at [233, 116] on div "Serving size" at bounding box center [222, 119] width 65 height 18
drag, startPoint x: 299, startPoint y: 115, endPoint x: 382, endPoint y: 179, distance: 104.5
click at [299, 115] on div "100 gram" at bounding box center [289, 119] width 54 height 18
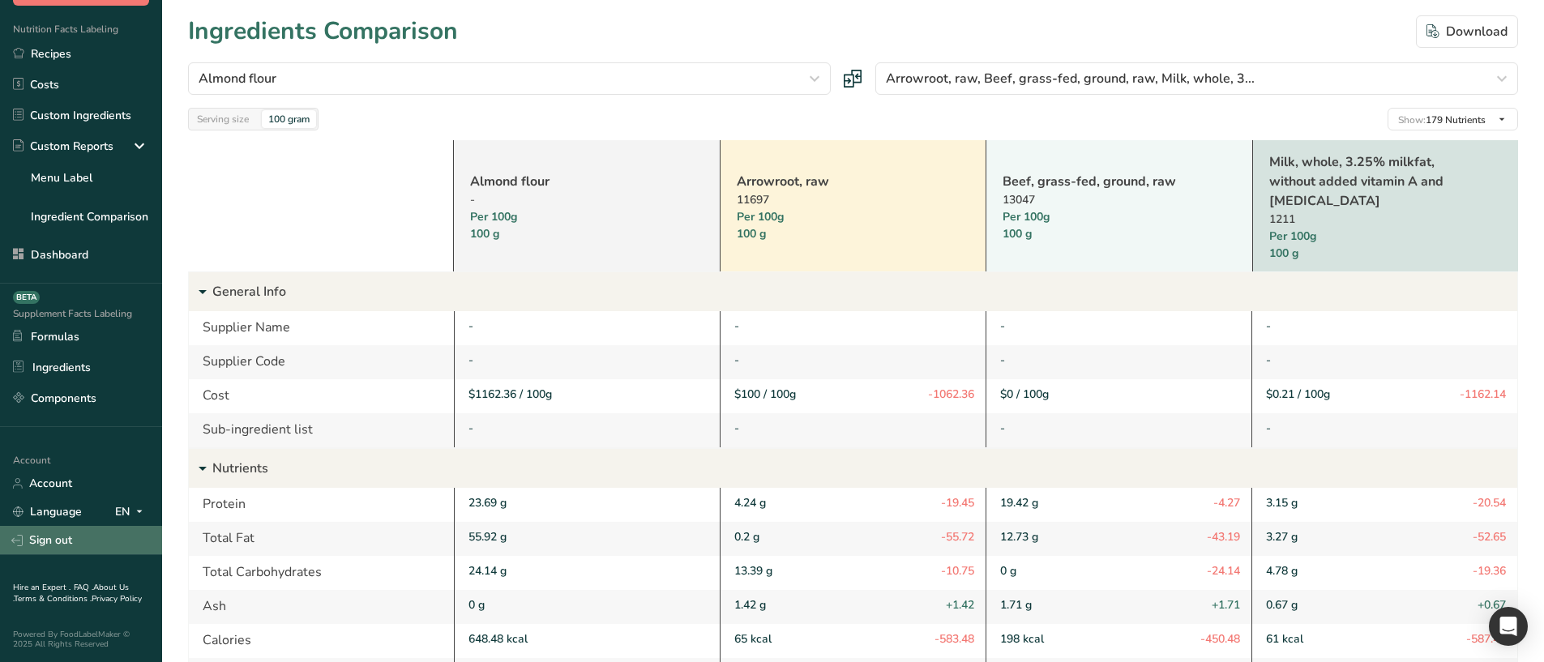
click at [83, 349] on link "Sign out" at bounding box center [81, 540] width 162 height 28
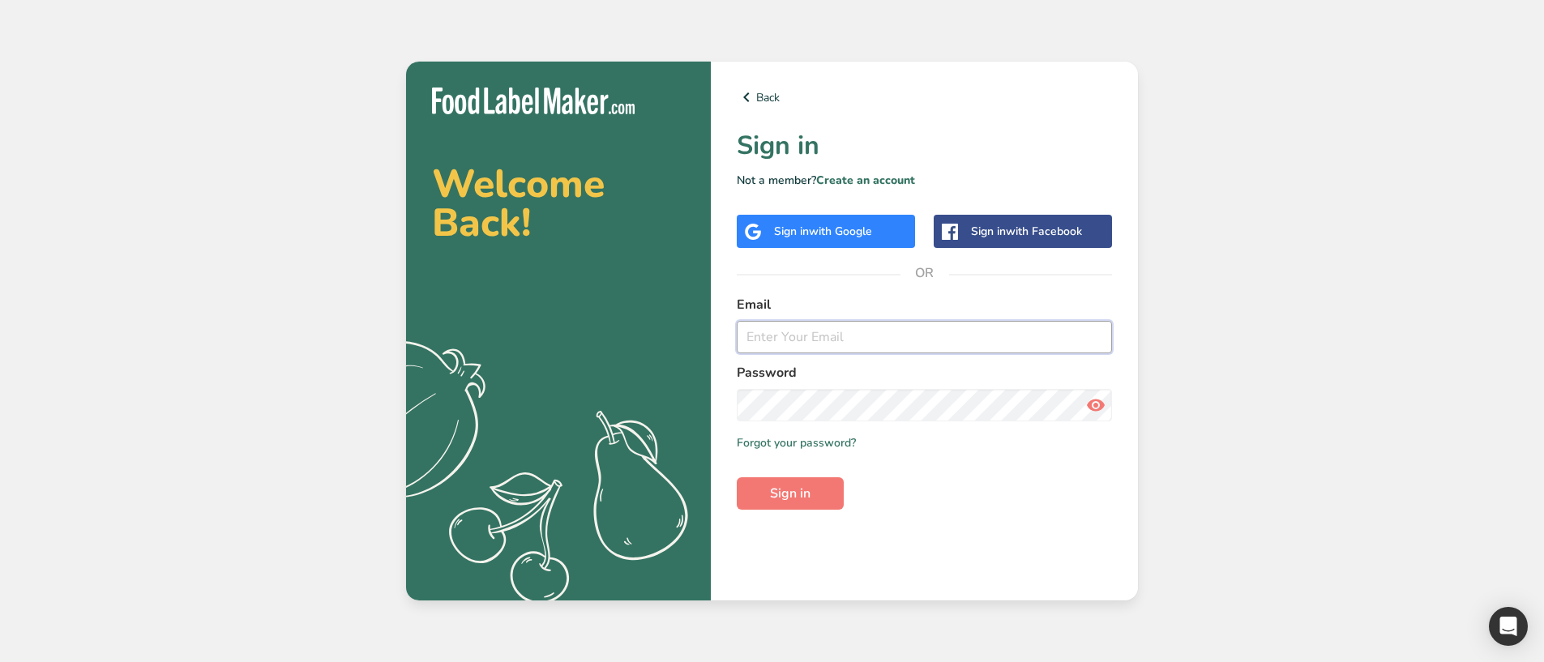
click at [912, 334] on input "email" at bounding box center [924, 337] width 375 height 32
click at [811, 483] on button "Sign in" at bounding box center [790, 493] width 107 height 32
click at [839, 171] on div "Back Sign in Not a member? Create an account Sign in with Google Sign in with F…" at bounding box center [924, 331] width 427 height 539
click at [882, 340] on input "[EMAIL_ADDRESS][DOMAIN_NAME]" at bounding box center [924, 337] width 375 height 32
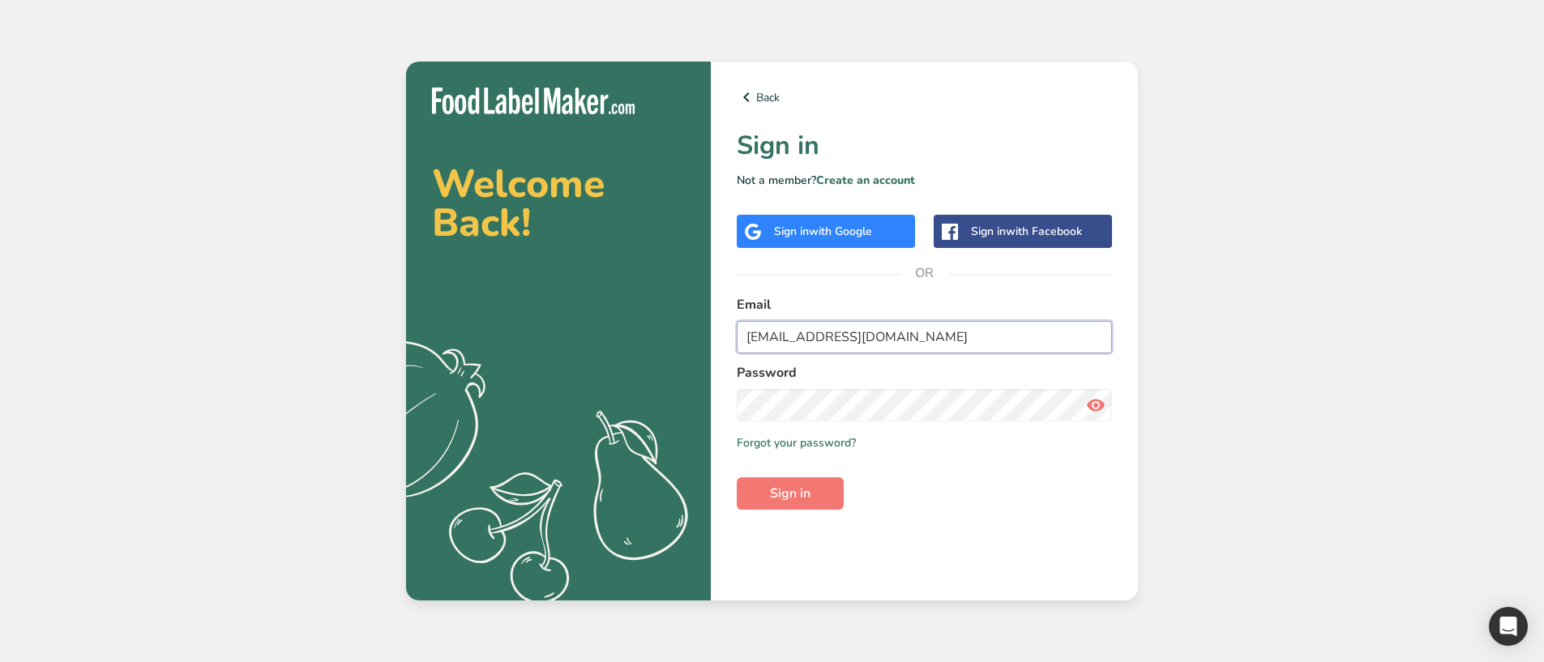
click at [882, 340] on input "[EMAIL_ADDRESS][DOMAIN_NAME]" at bounding box center [924, 337] width 375 height 32
type input "a.e"
